Goal: Information Seeking & Learning: Check status

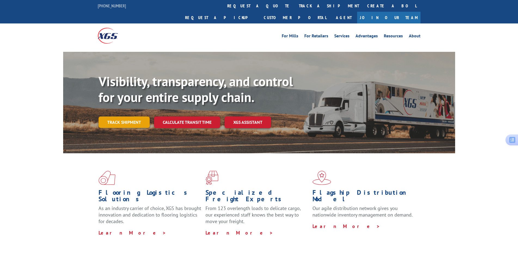
click at [132, 116] on link "Track shipment" at bounding box center [124, 121] width 51 height 11
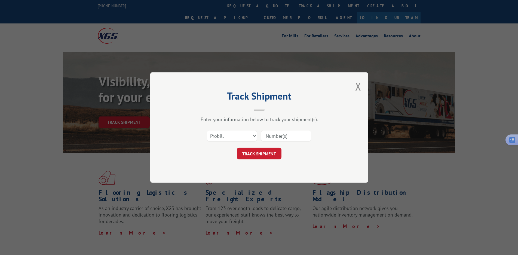
drag, startPoint x: 287, startPoint y: 134, endPoint x: 293, endPoint y: 135, distance: 5.8
click at [287, 134] on input at bounding box center [286, 135] width 50 height 11
paste input "17501598"
type input "17501598"
click at [271, 153] on button "TRACK SHIPMENT" at bounding box center [259, 153] width 45 height 11
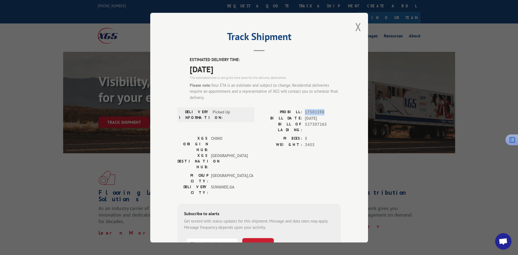
drag, startPoint x: 303, startPoint y: 110, endPoint x: 321, endPoint y: 112, distance: 18.0
click at [321, 112] on span "17501598" at bounding box center [323, 112] width 36 height 6
copy span "17501598"
click at [355, 28] on button "Close modal" at bounding box center [358, 27] width 6 height 14
